Goal: Navigation & Orientation: Find specific page/section

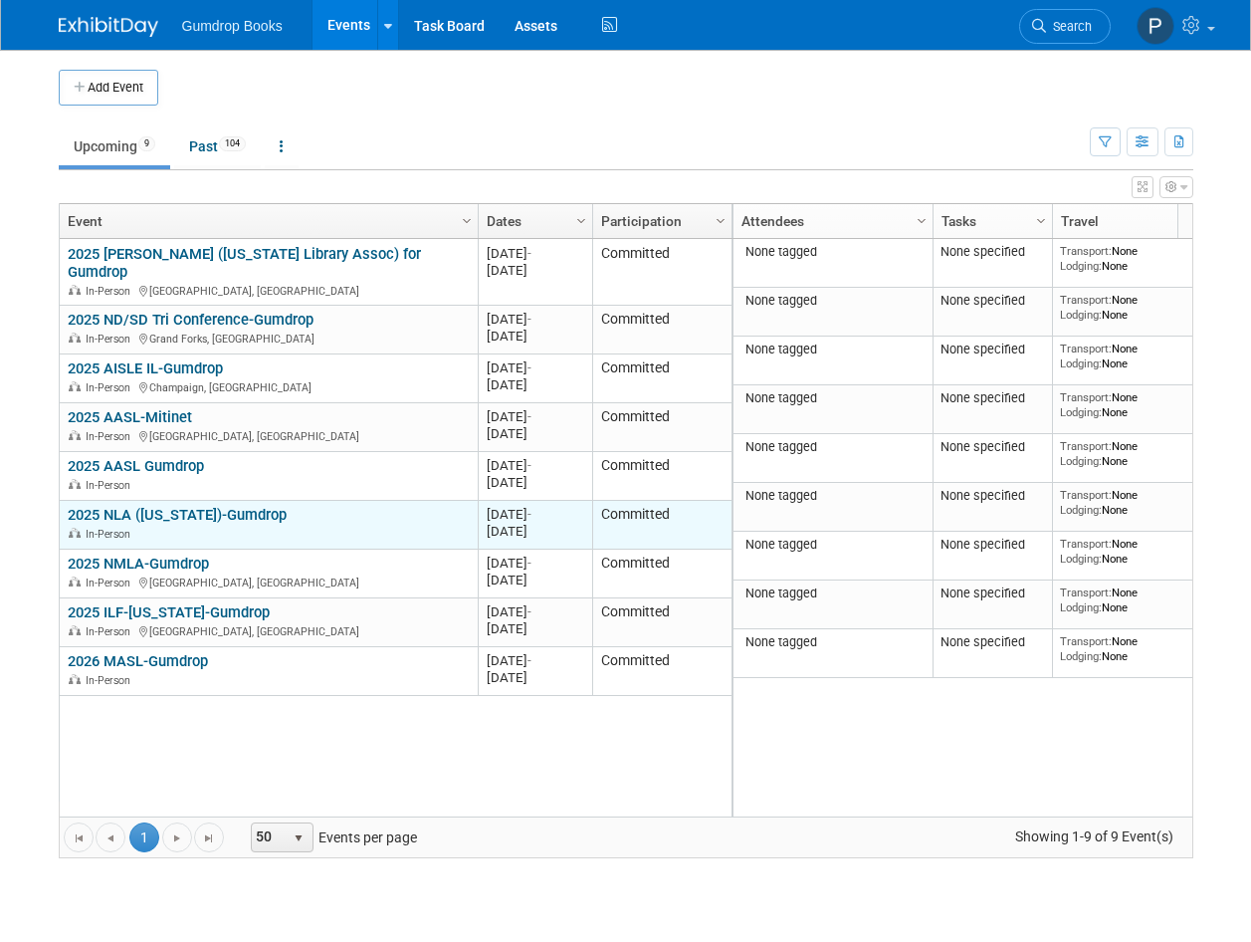
click at [160, 506] on link "2025 NLA ([US_STATE])-Gumdrop" at bounding box center [177, 515] width 219 height 18
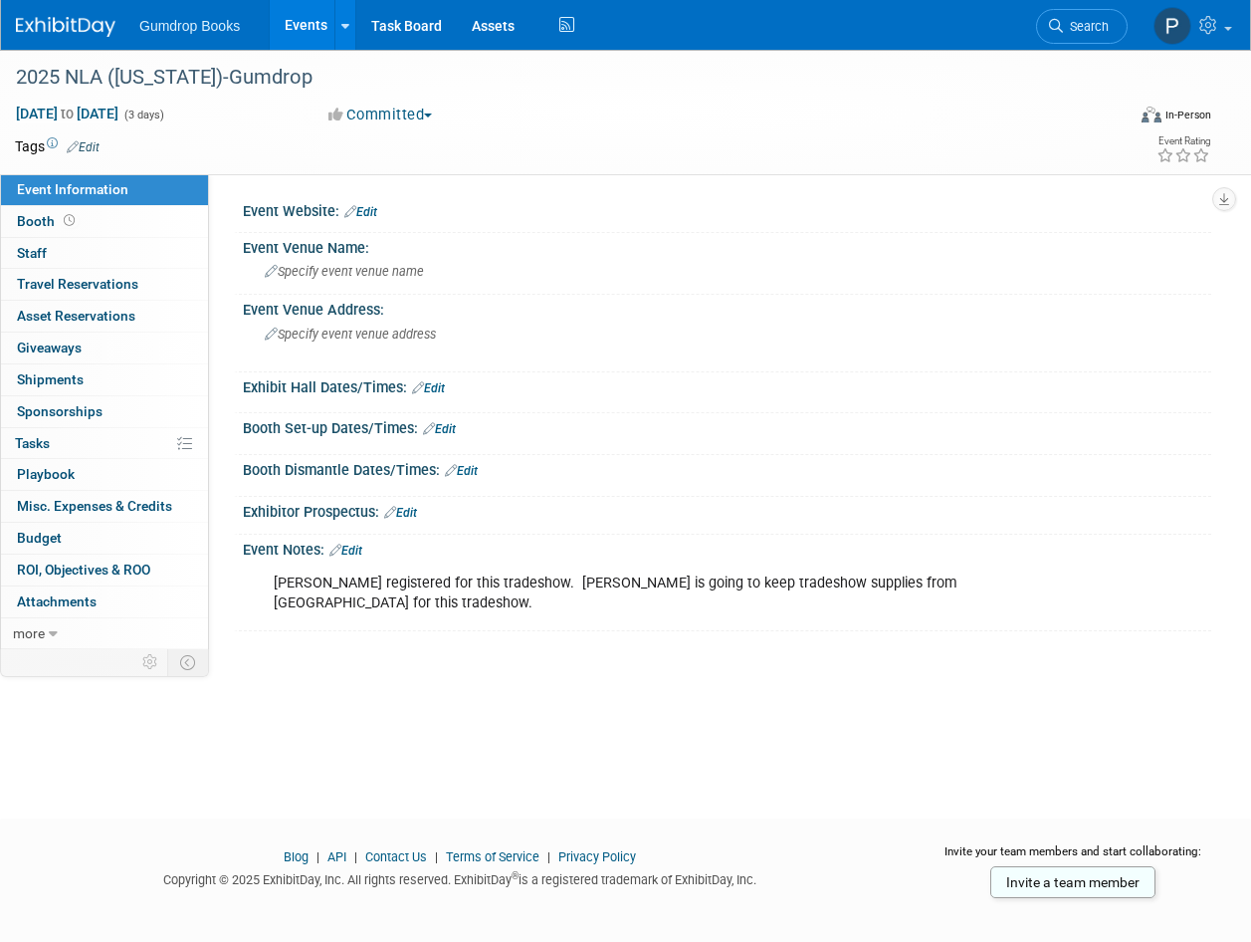
click at [32, 17] on img at bounding box center [66, 27] width 100 height 20
